Goal: Information Seeking & Learning: Learn about a topic

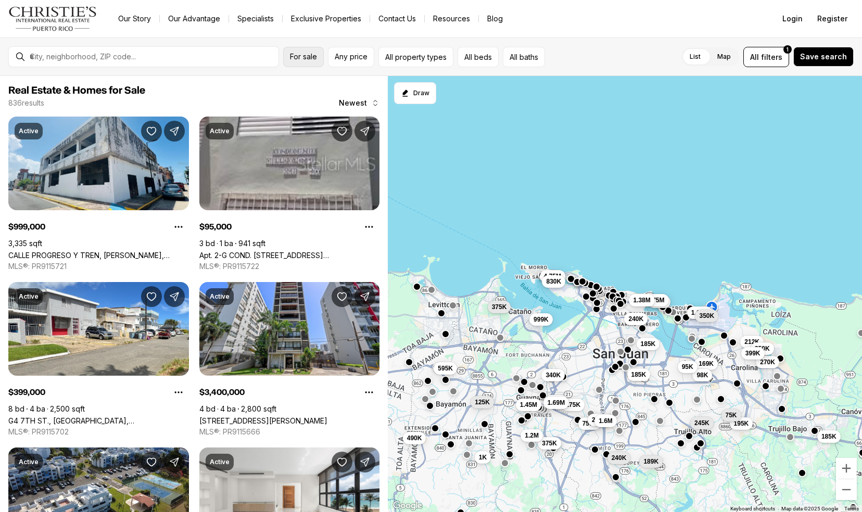
click at [290, 53] on span "For sale" at bounding box center [303, 57] width 27 height 8
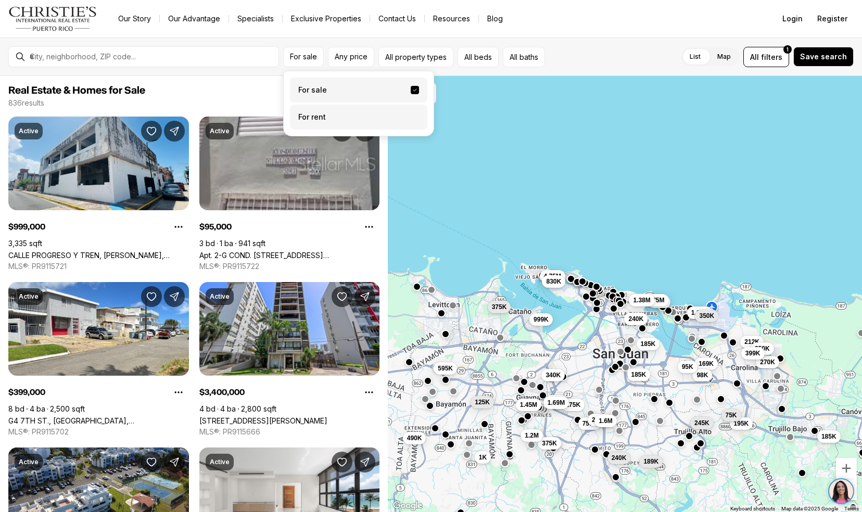
click at [331, 111] on label "For rent" at bounding box center [358, 117] width 137 height 25
click at [411, 113] on button "For rent" at bounding box center [415, 113] width 8 height 0
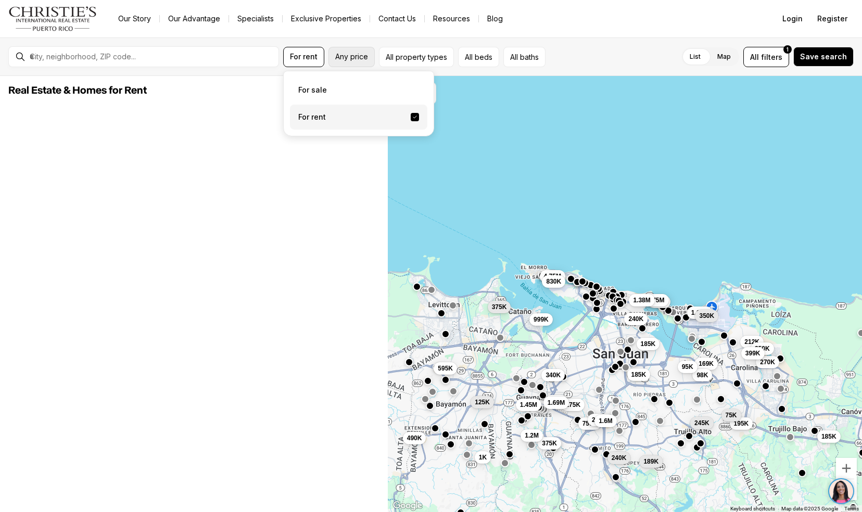
click at [354, 58] on span "Any price" at bounding box center [351, 57] width 33 height 8
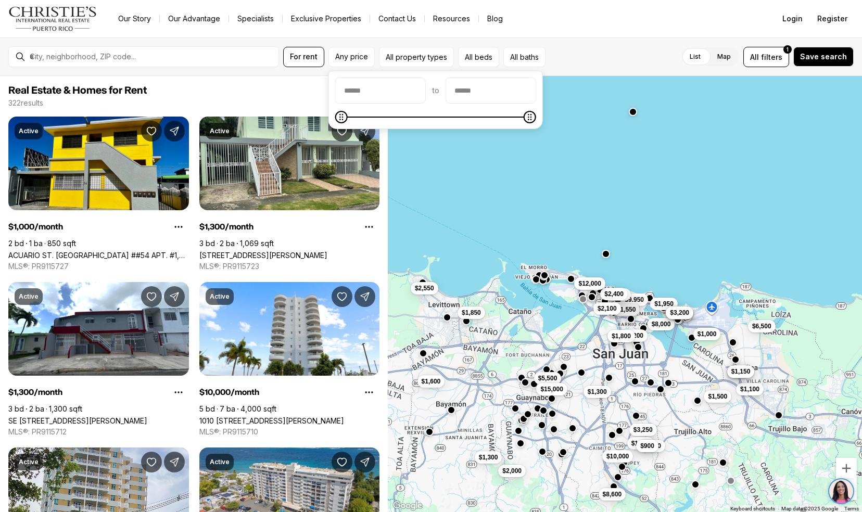
drag, startPoint x: 341, startPoint y: 124, endPoint x: 358, endPoint y: 123, distance: 16.7
click at [358, 123] on div "to" at bounding box center [435, 100] width 214 height 58
click at [379, 96] on input "priceMin" at bounding box center [381, 90] width 90 height 25
type input "**"
type input "****"
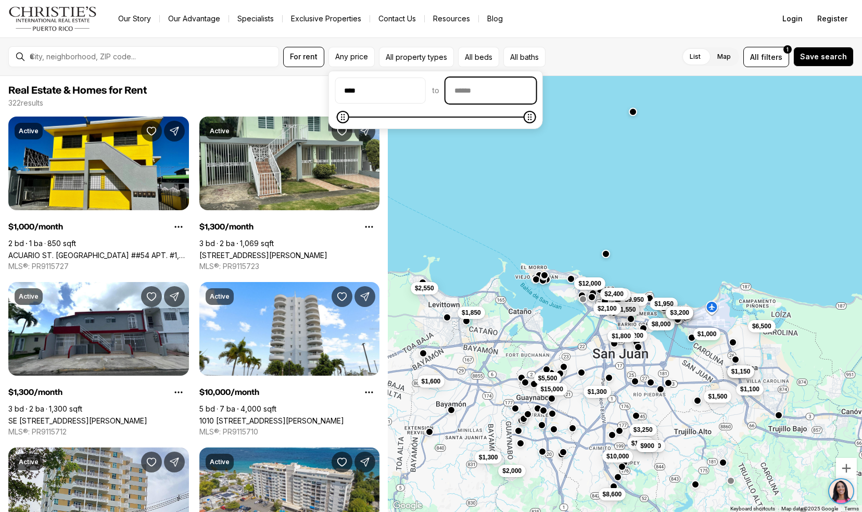
click at [492, 94] on input "priceMax" at bounding box center [491, 90] width 90 height 25
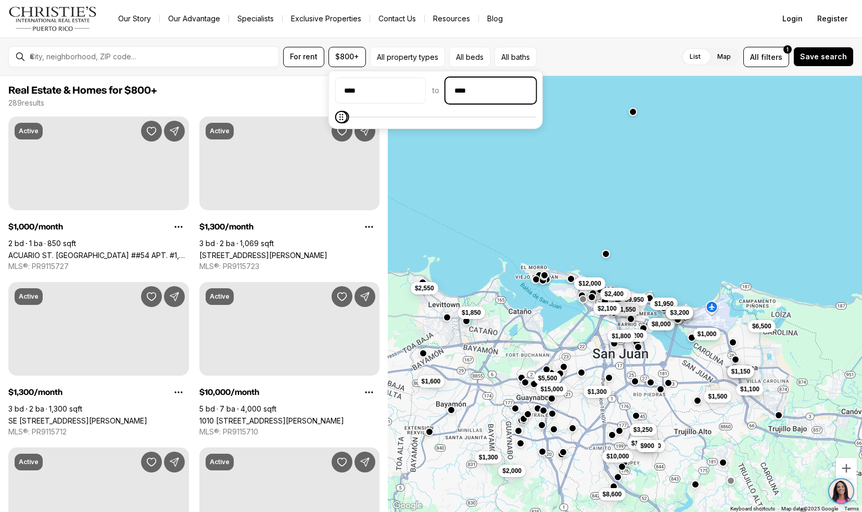
type input "******"
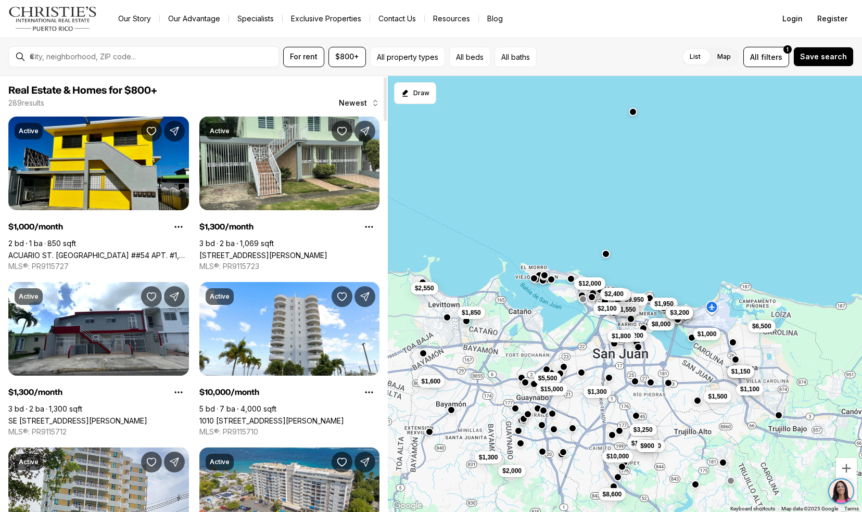
click at [389, 240] on div "$8,000 $6,500 $1,000 $4,200 $1,800 $1,100 $1,600 $850 $1,150 $3,250 $1,850 $1,5…" at bounding box center [625, 294] width 474 height 437
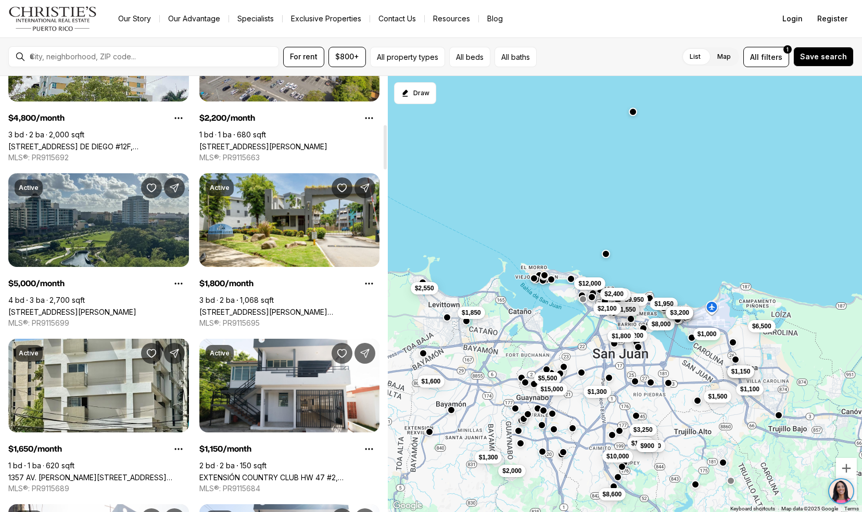
scroll to position [476, 0]
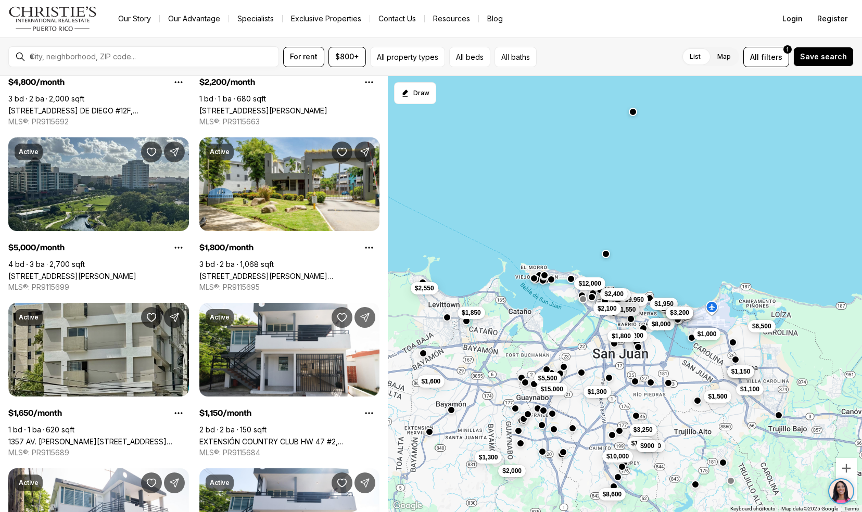
click at [40, 437] on link "1357 AV. WILSON #602, SAN JUAN PR, 00907" at bounding box center [98, 441] width 181 height 9
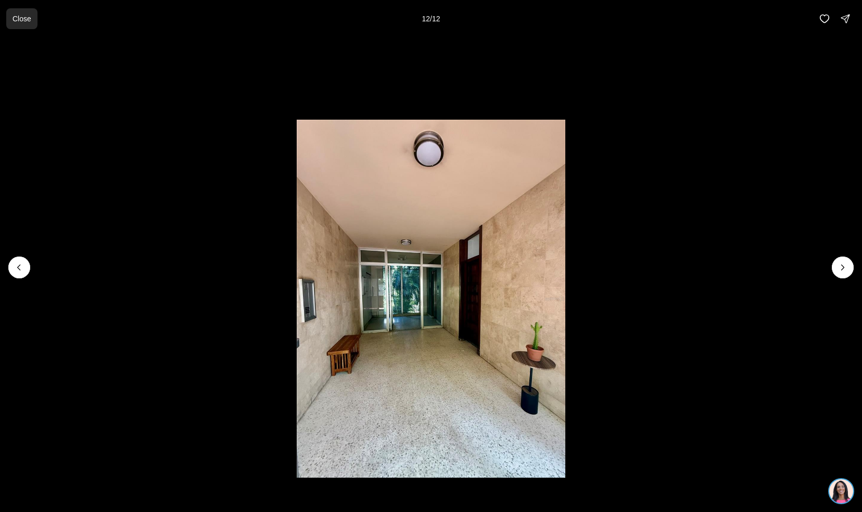
click at [21, 10] on button "Close" at bounding box center [21, 18] width 31 height 21
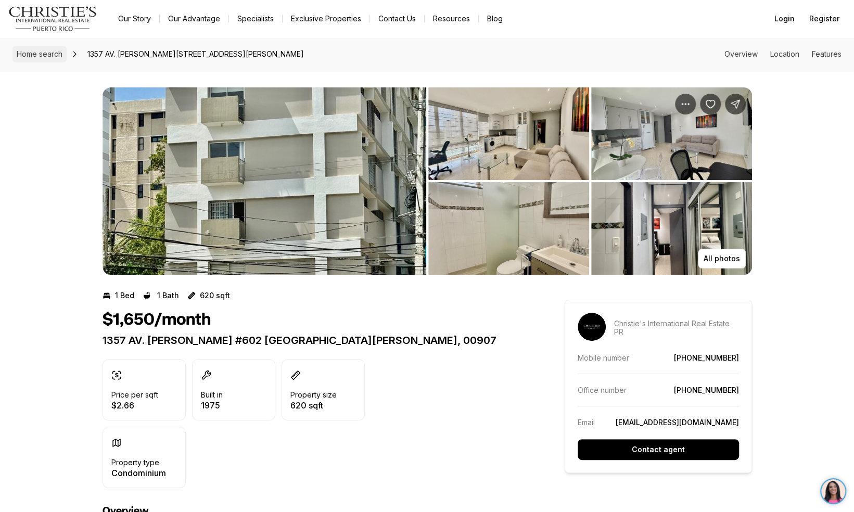
click at [30, 55] on span "Home search" at bounding box center [40, 53] width 46 height 9
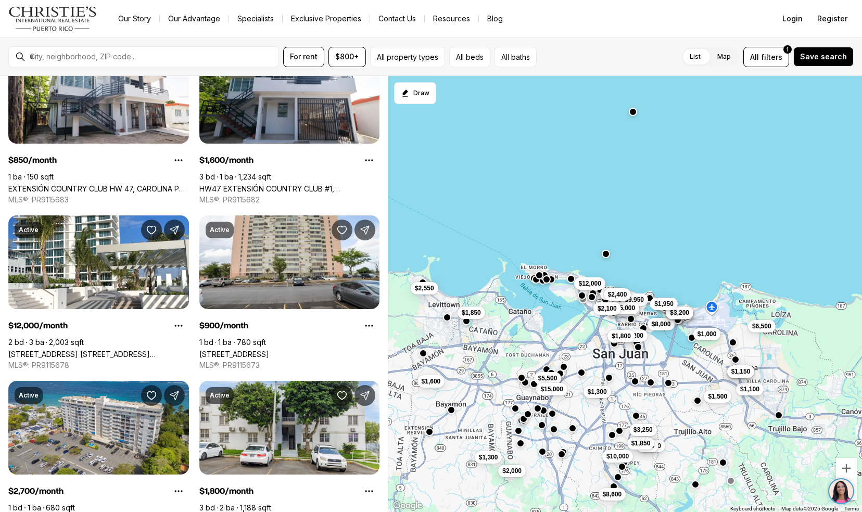
scroll to position [998, 0]
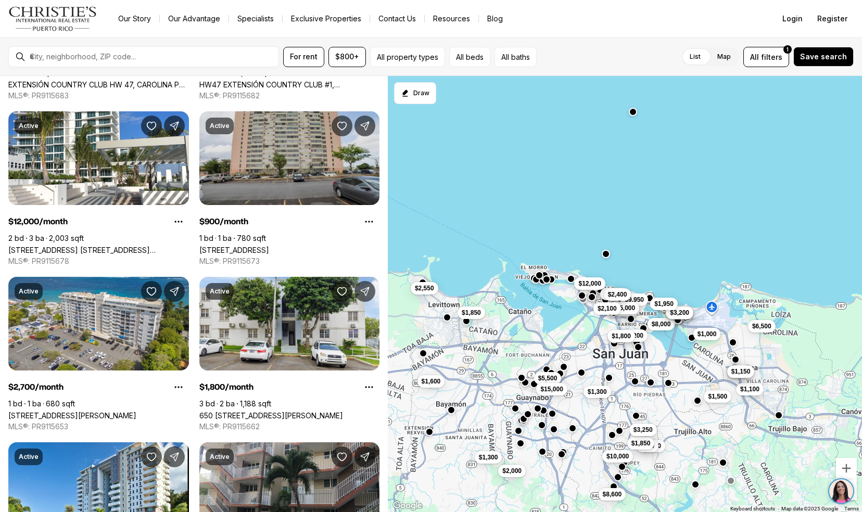
click at [215, 246] on link "1 CALLE 11 #803, CUPEY PR, 00926" at bounding box center [234, 250] width 70 height 9
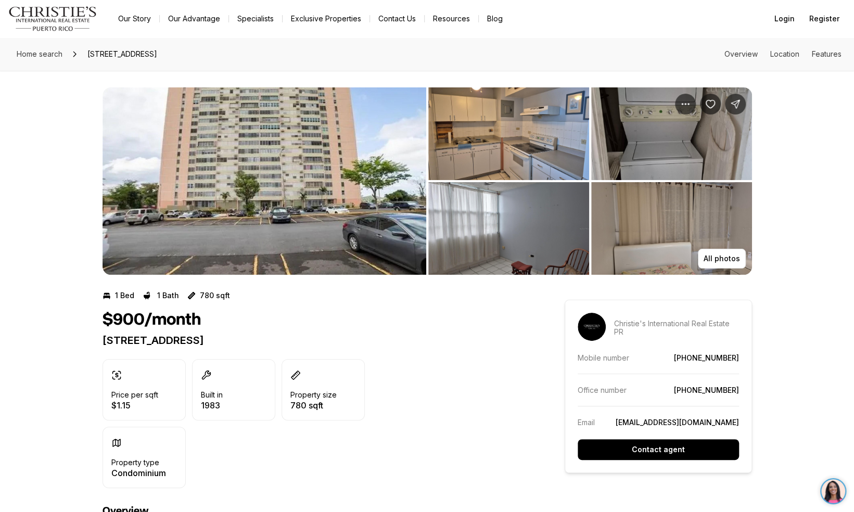
click at [153, 187] on img "View image gallery" at bounding box center [265, 180] width 324 height 187
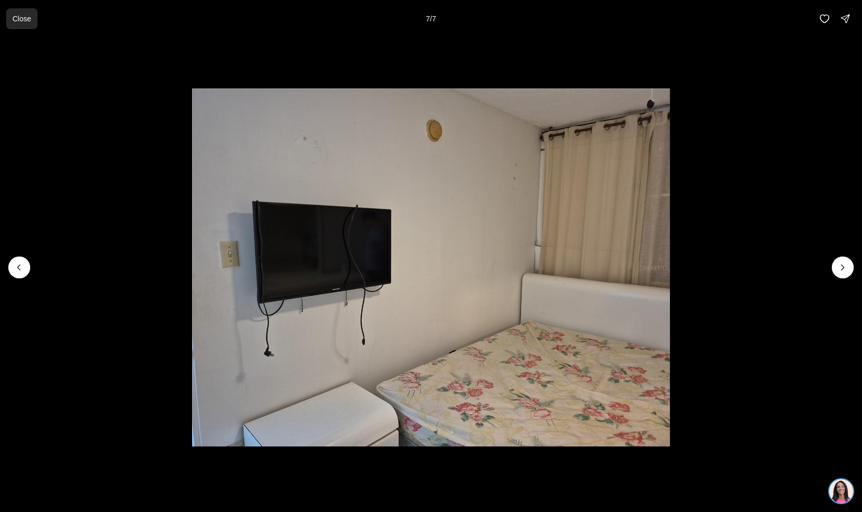
click at [23, 18] on p "Close" at bounding box center [21, 19] width 19 height 8
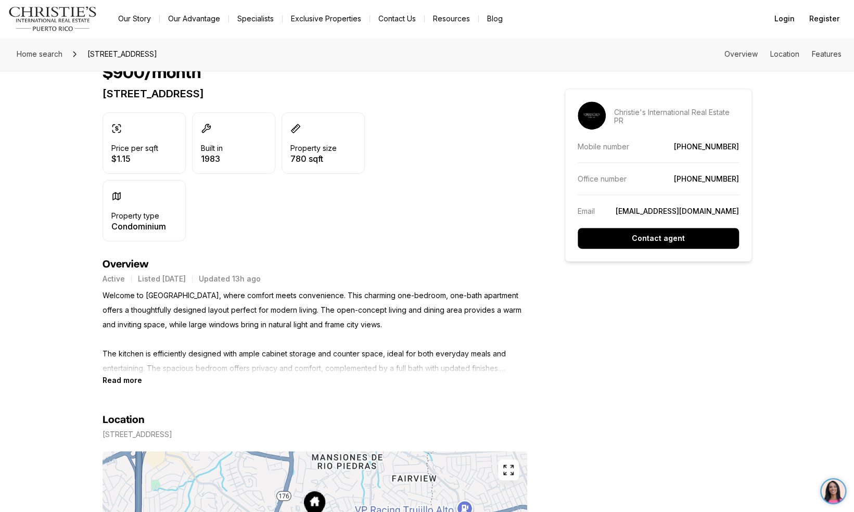
scroll to position [246, 0]
click at [109, 380] on b "Read more" at bounding box center [123, 380] width 40 height 9
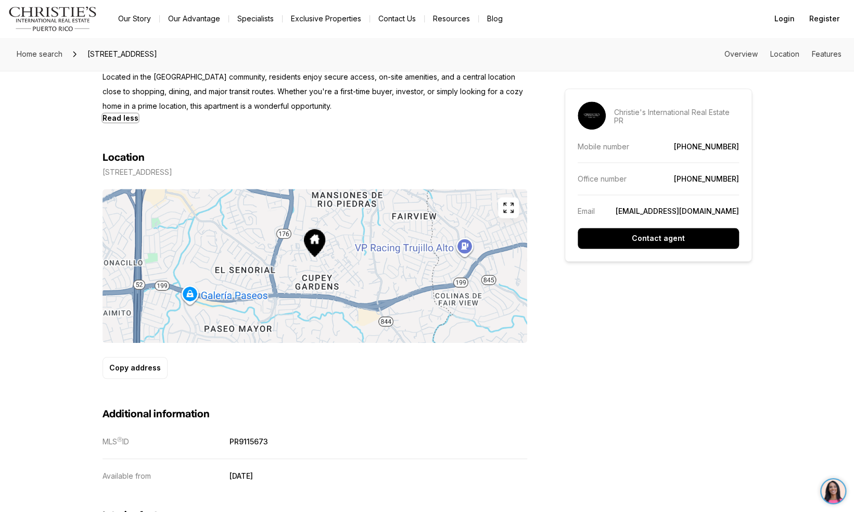
scroll to position [0, 0]
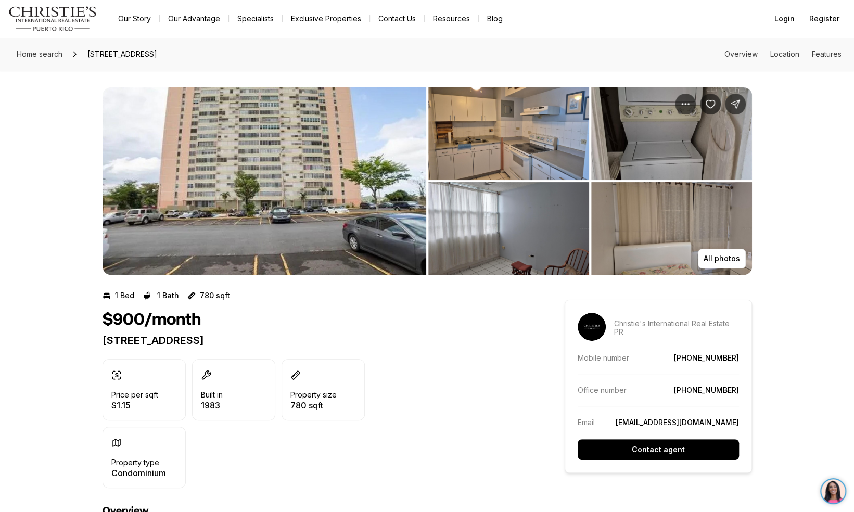
click at [142, 178] on img "View image gallery" at bounding box center [265, 180] width 324 height 187
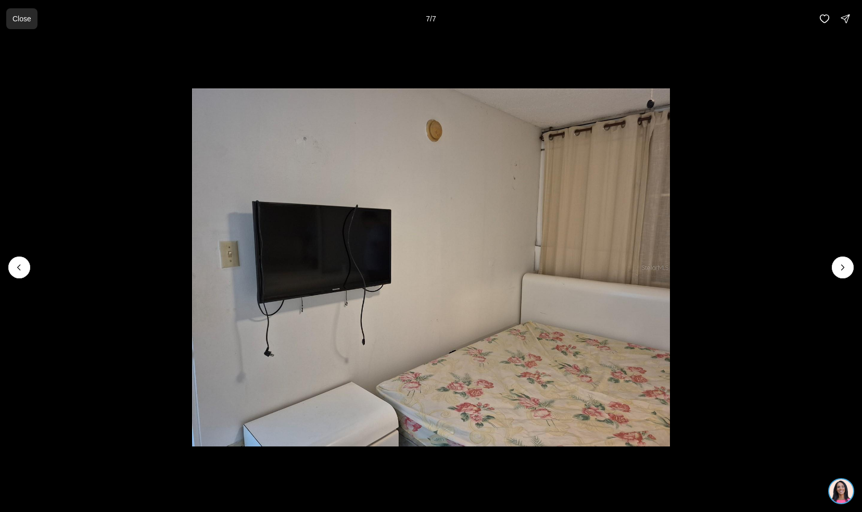
click at [26, 18] on p "Close" at bounding box center [21, 19] width 19 height 8
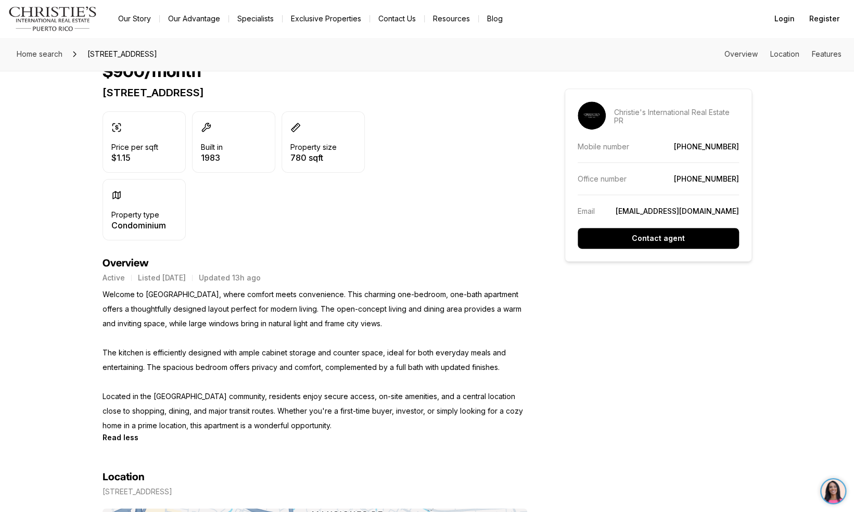
scroll to position [254, 0]
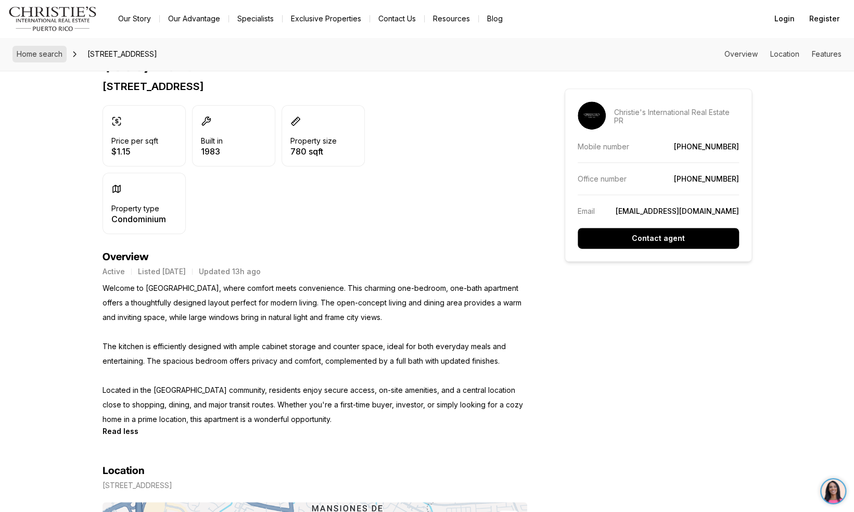
click at [24, 51] on span "Home search" at bounding box center [40, 53] width 46 height 9
